Goal: Task Accomplishment & Management: Use online tool/utility

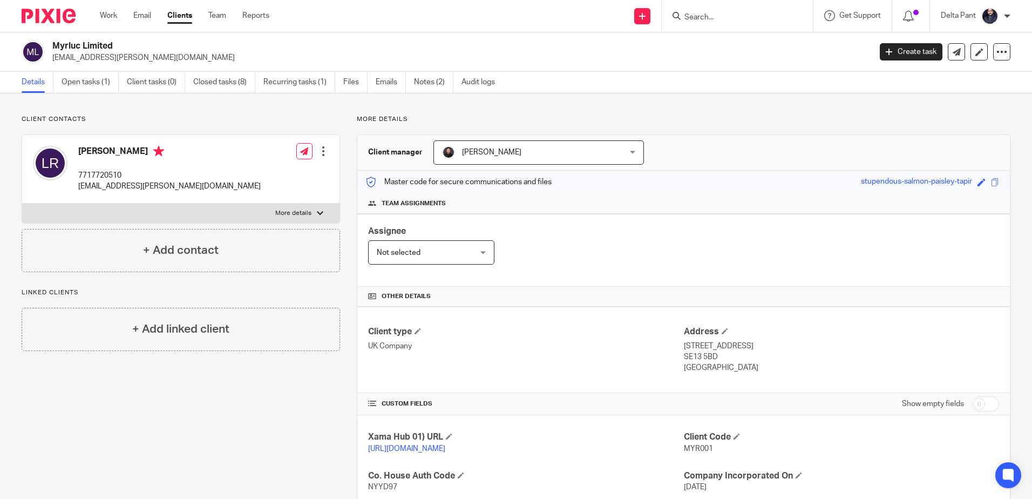
click at [721, 18] on input "Search" at bounding box center [731, 18] width 97 height 10
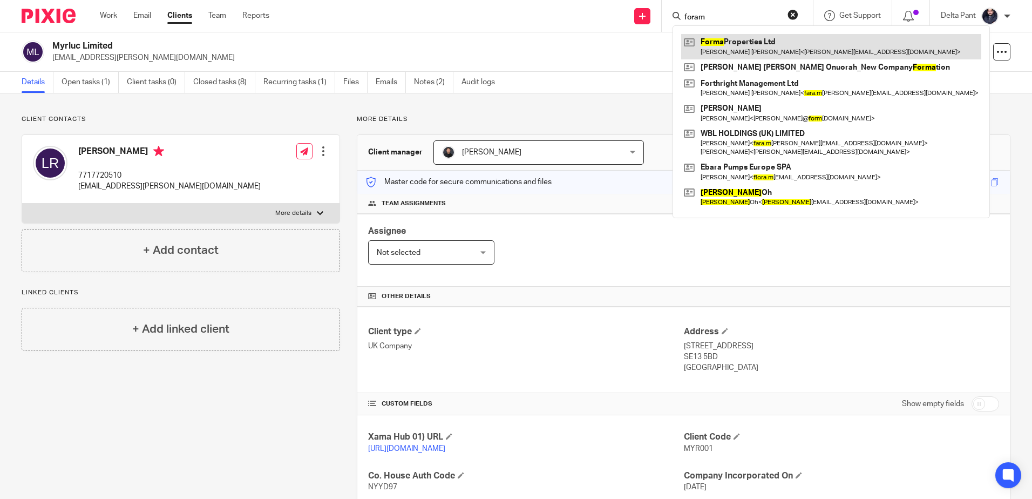
type input "foram"
click at [722, 52] on link at bounding box center [831, 46] width 300 height 25
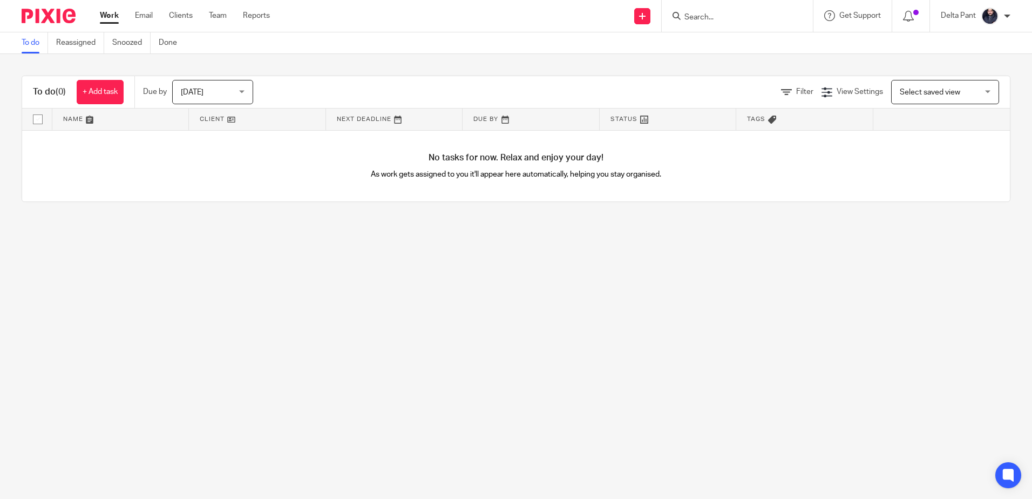
click at [686, 19] on input "Search" at bounding box center [731, 18] width 97 height 10
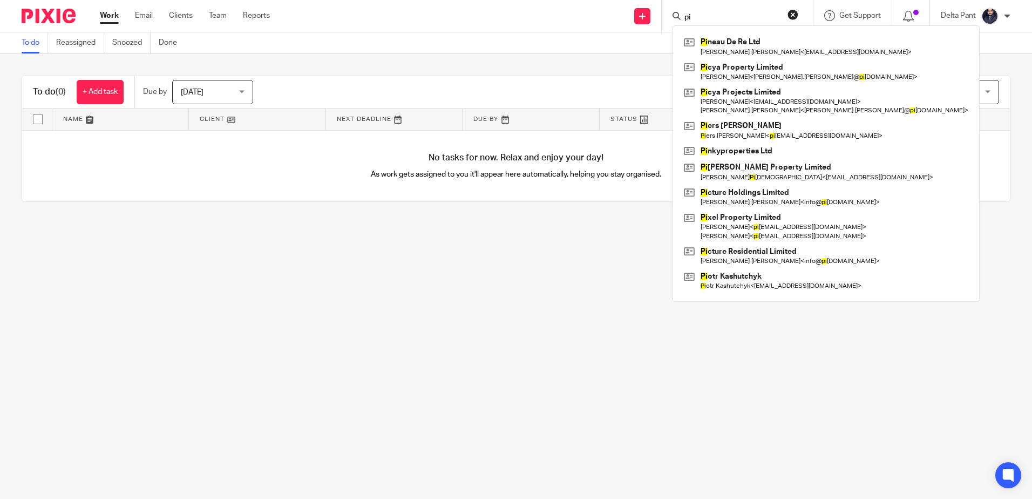
type input "p"
paste input "mzinuk01@yahoo.co.uk"
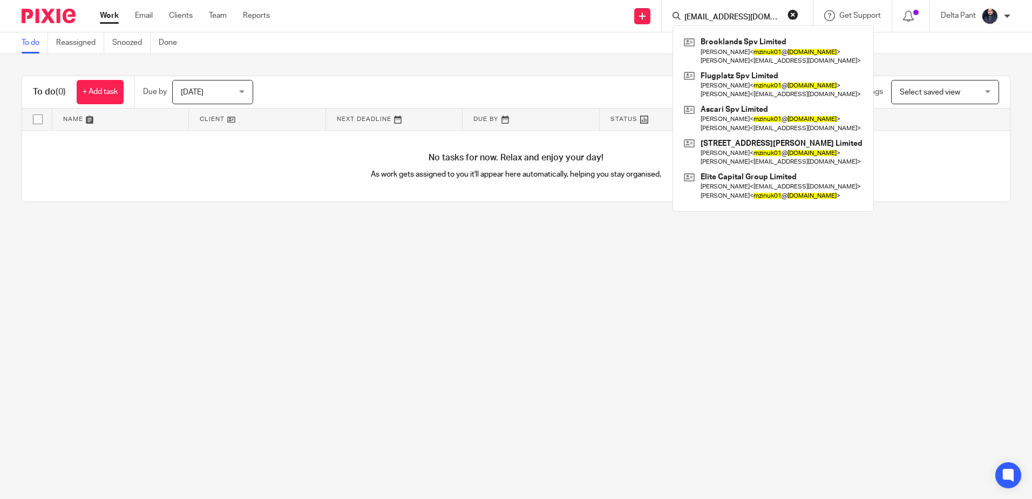
type input "mzinuk01@yahoo.co.uk"
click button "submit" at bounding box center [0, 0] width 0 height 0
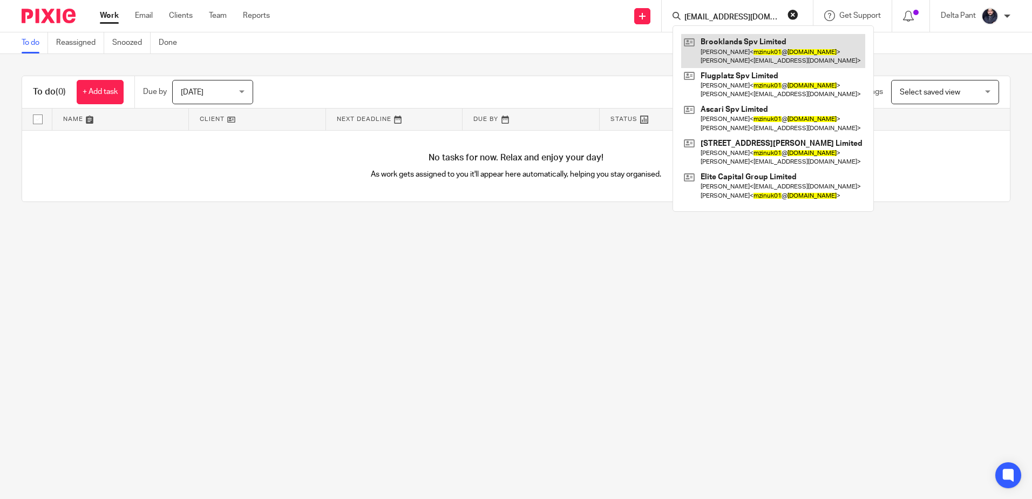
click at [728, 51] on link at bounding box center [773, 50] width 184 height 33
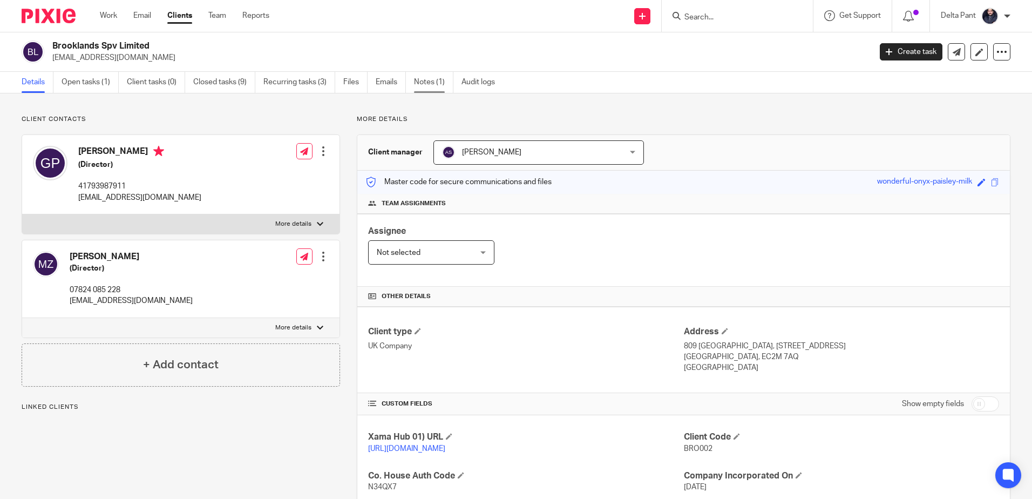
click at [423, 90] on link "Notes (1)" at bounding box center [433, 82] width 39 height 21
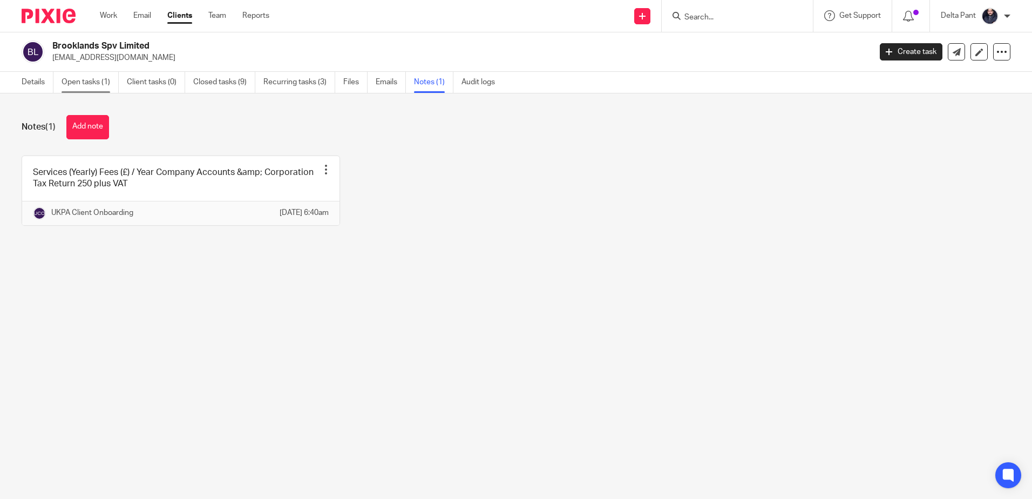
click at [85, 82] on link "Open tasks (1)" at bounding box center [90, 82] width 57 height 21
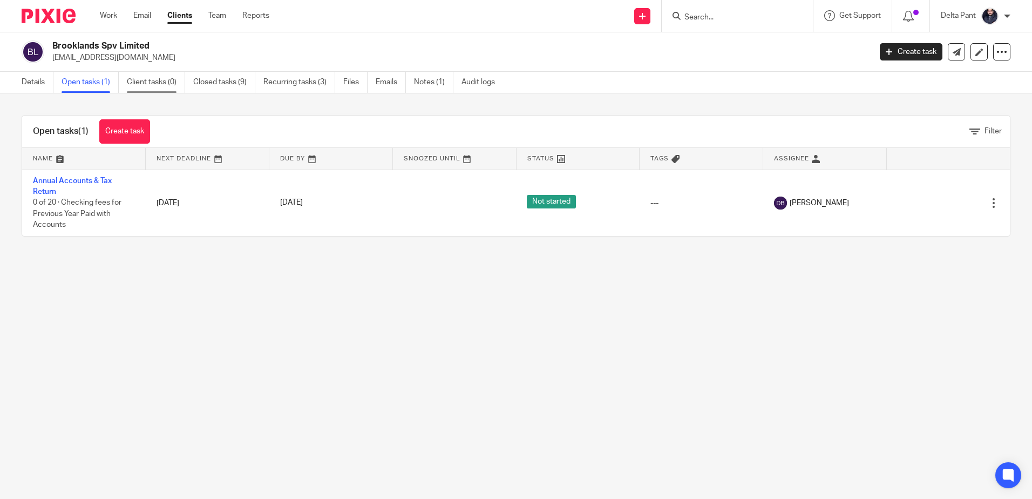
click at [167, 79] on link "Client tasks (0)" at bounding box center [156, 82] width 58 height 21
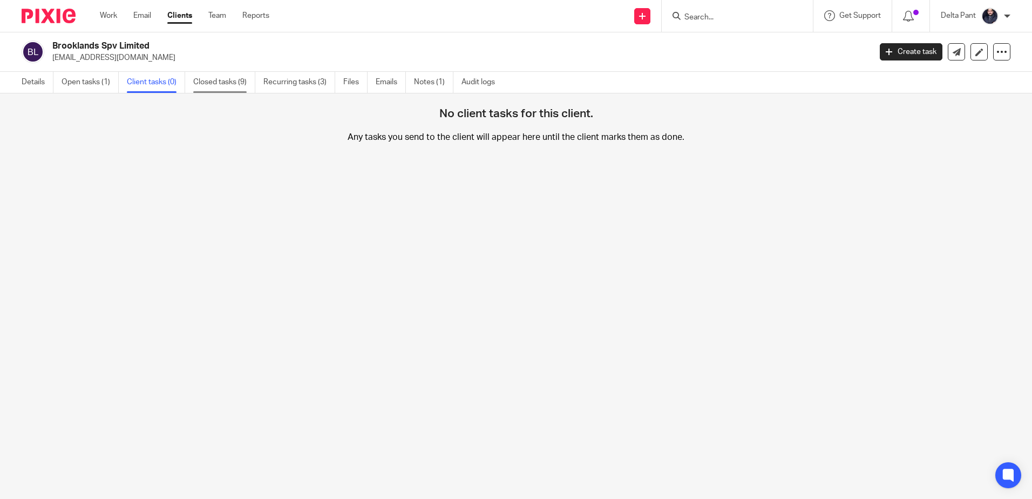
click at [220, 84] on link "Closed tasks (9)" at bounding box center [224, 82] width 62 height 21
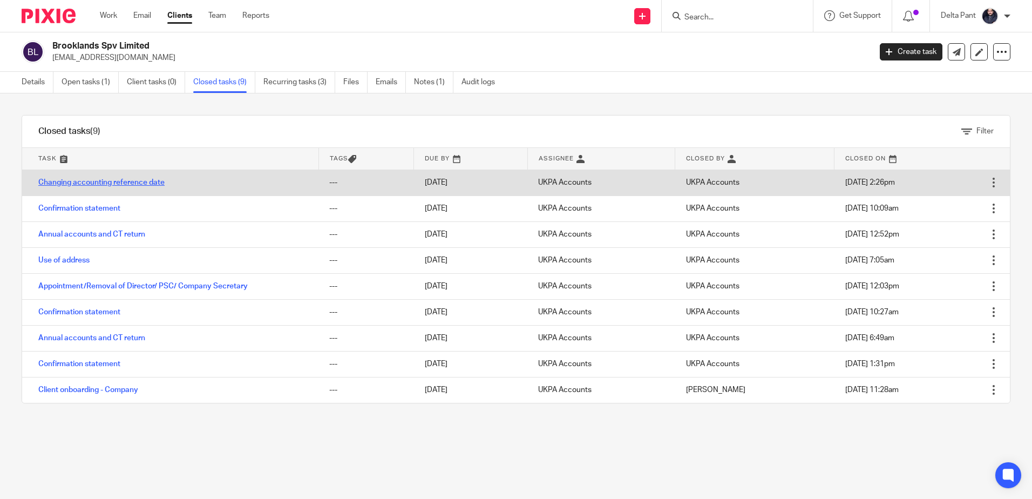
click at [134, 184] on link "Changing accounting reference date" at bounding box center [101, 183] width 126 height 8
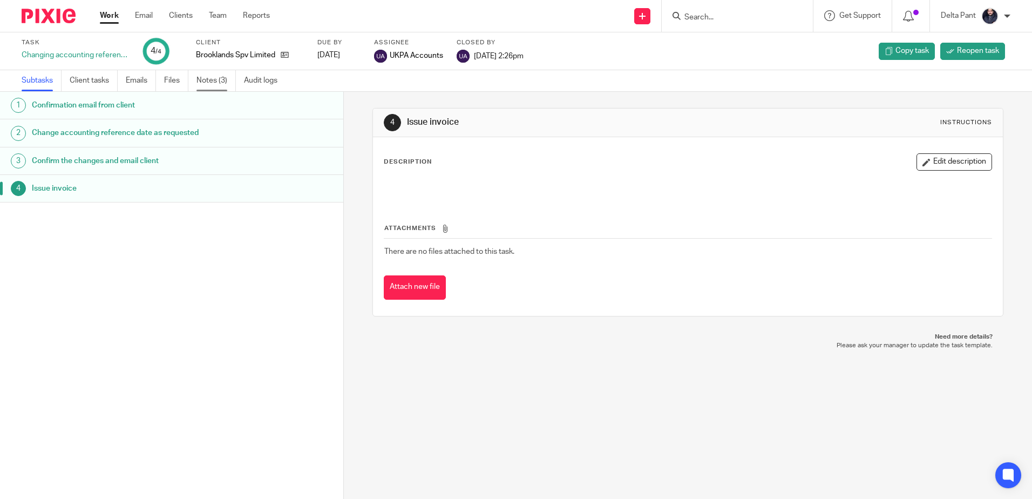
click at [207, 84] on link "Notes (3)" at bounding box center [216, 80] width 39 height 21
